Goal: Task Accomplishment & Management: Use online tool/utility

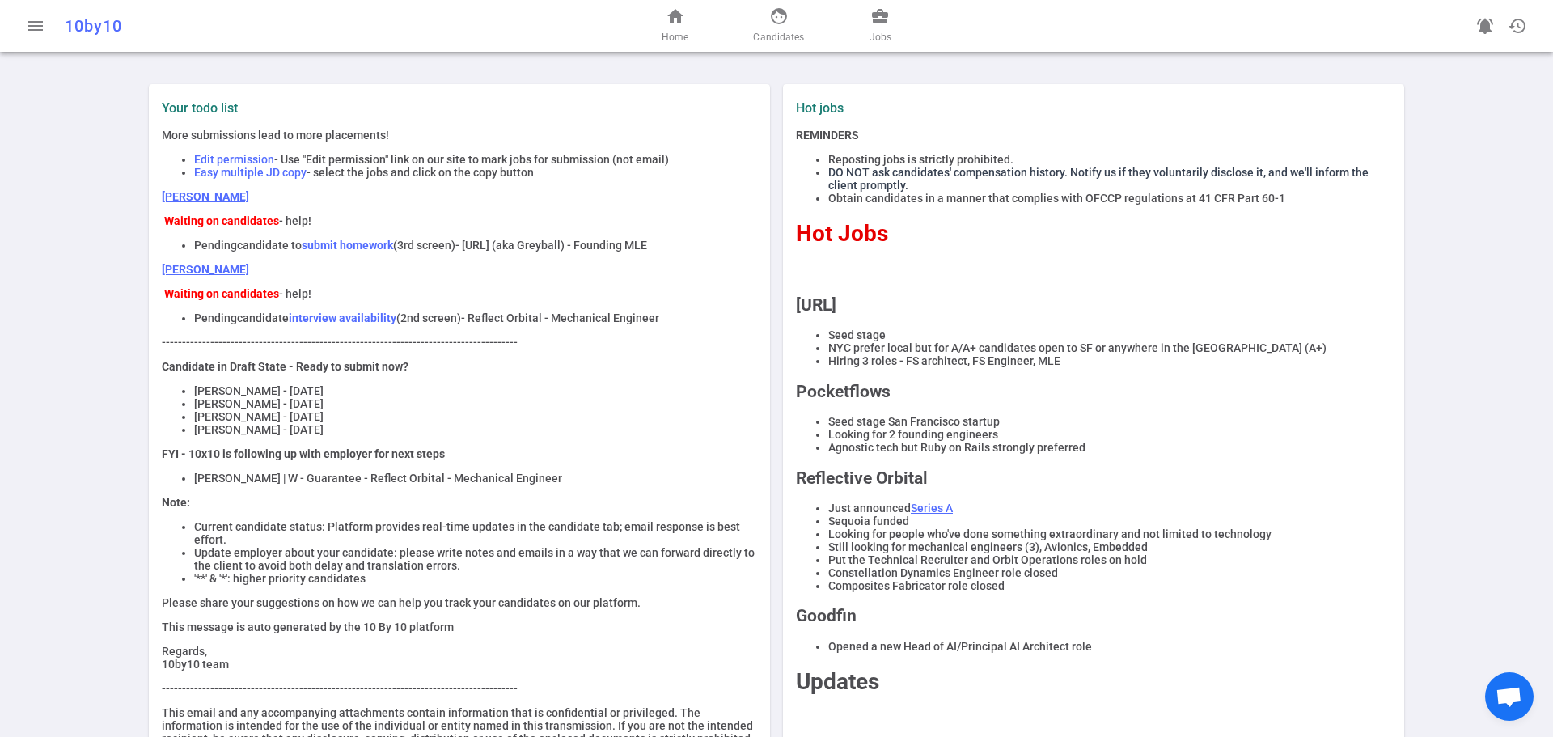
drag, startPoint x: 700, startPoint y: 323, endPoint x: 176, endPoint y: 323, distance: 523.4
click at [194, 323] on li "Pending candidate interview availability (2nd screen) - Reflect Orbital - Mecha…" at bounding box center [475, 317] width 563 height 13
copy li "Pending candidate interview availability (2nd screen) - Reflect Orbital - Mecha…"
drag, startPoint x: 716, startPoint y: 247, endPoint x: 187, endPoint y: 252, distance: 529.1
click at [187, 252] on ul "Pending candidate to submit homework (3rd screen) - [URL] (aka Greyball) - Foun…" at bounding box center [459, 245] width 595 height 13
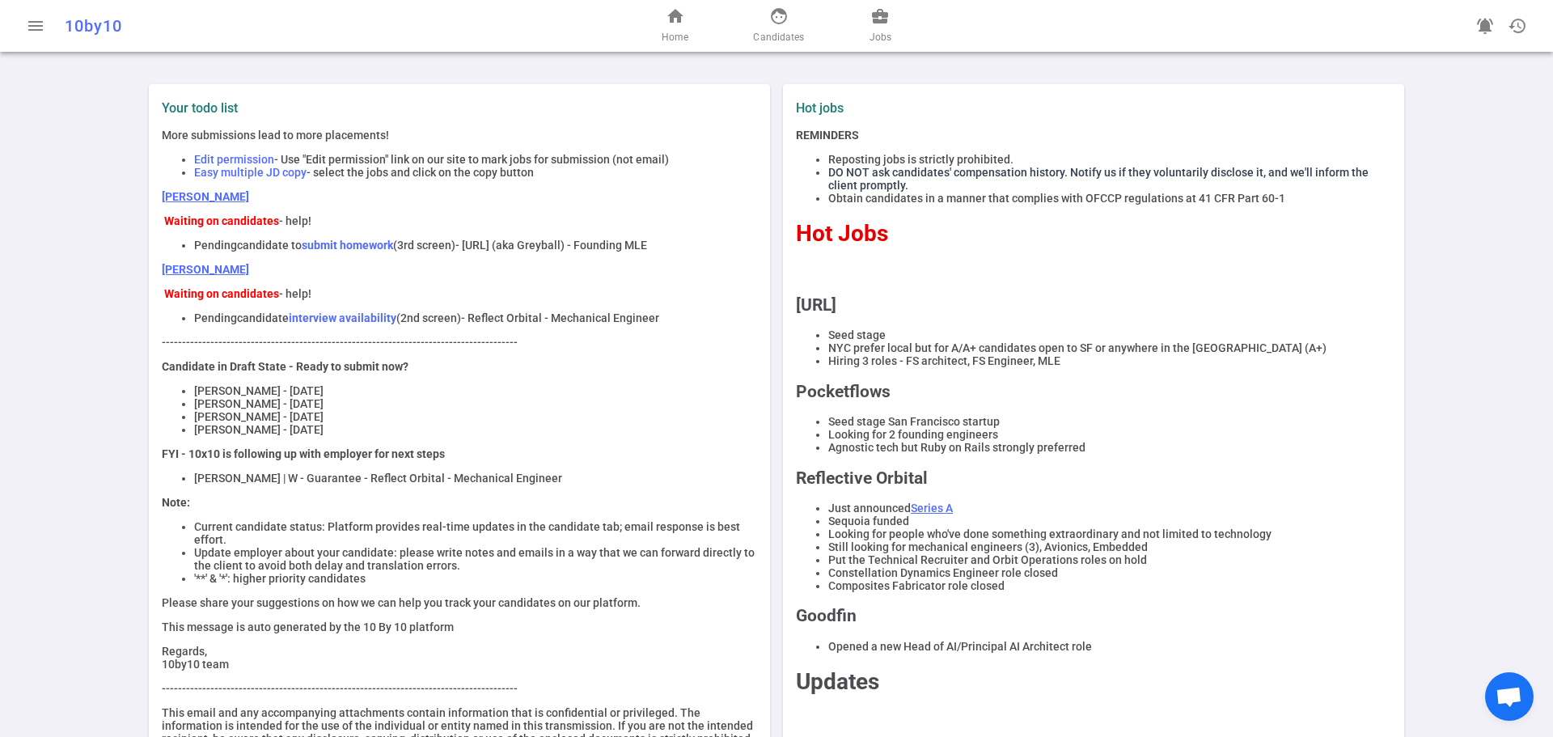
copy li "Pending candidate to submit homework (3rd screen) - [URL] (aka Greyball) - Foun…"
drag, startPoint x: 640, startPoint y: 273, endPoint x: 688, endPoint y: 244, distance: 55.9
click at [642, 271] on p "[PERSON_NAME]" at bounding box center [459, 269] width 595 height 13
drag, startPoint x: 676, startPoint y: 249, endPoint x: 184, endPoint y: 244, distance: 491.1
click at [184, 244] on div "More submissions lead to more placements! Edit permission - Use "Edit permissio…" at bounding box center [459, 443] width 595 height 629
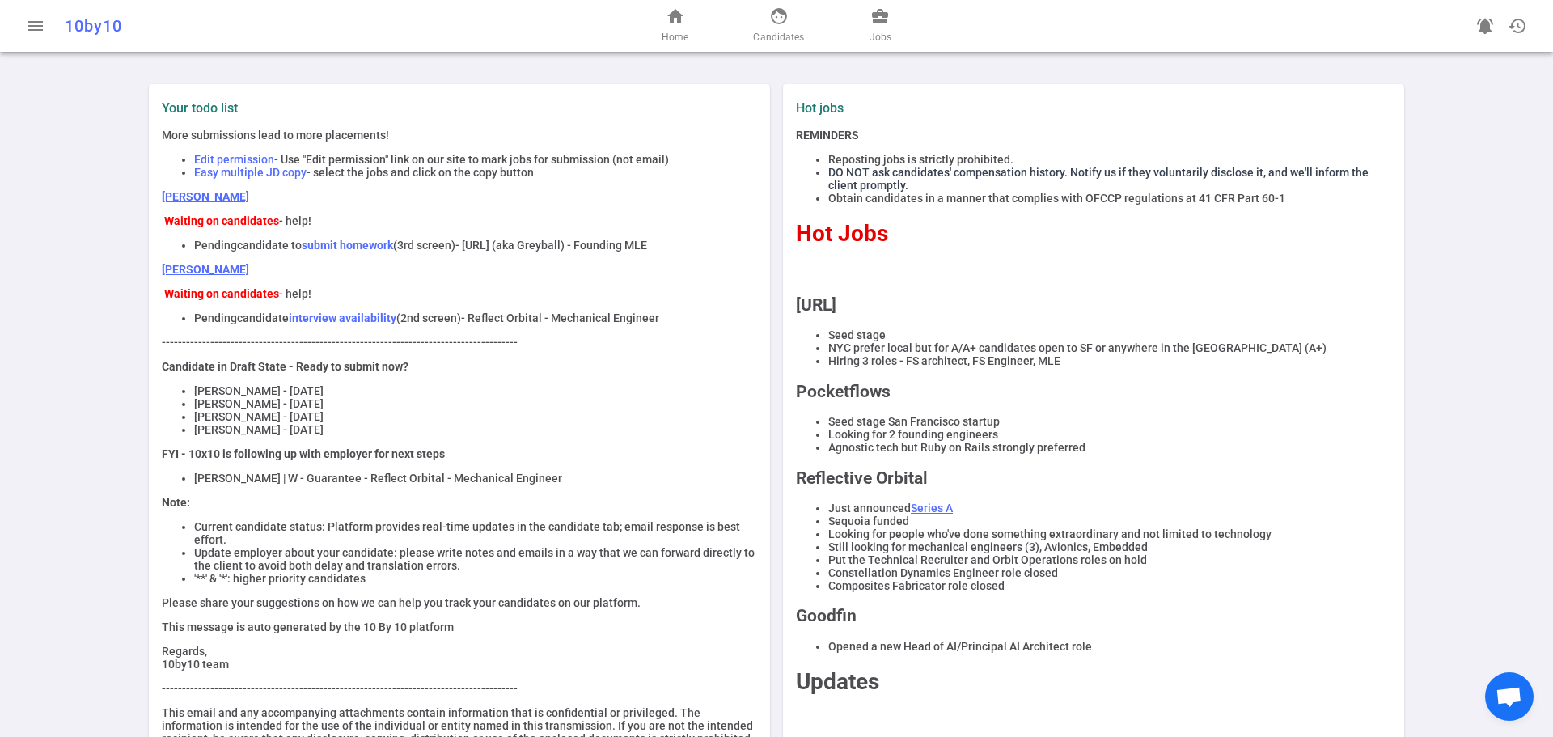
copy li "Pending candidate to submit homework (3rd screen) - [URL] (aka Greyball) - Foun…"
